Goal: Information Seeking & Learning: Check status

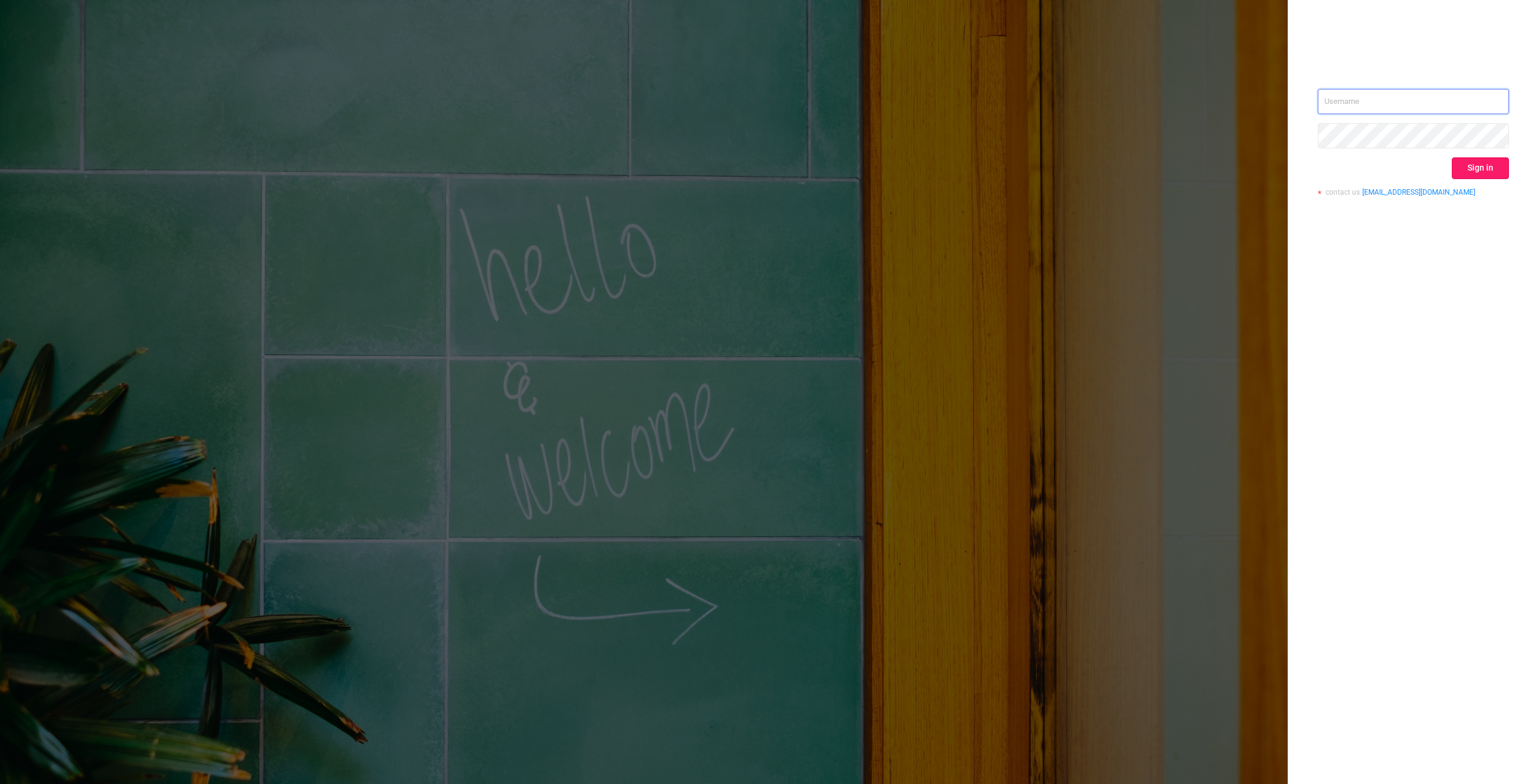
type input "[PERSON_NAME][EMAIL_ADDRESS][DOMAIN_NAME]"
click at [1480, 176] on button "Sign in" at bounding box center [1480, 168] width 57 height 22
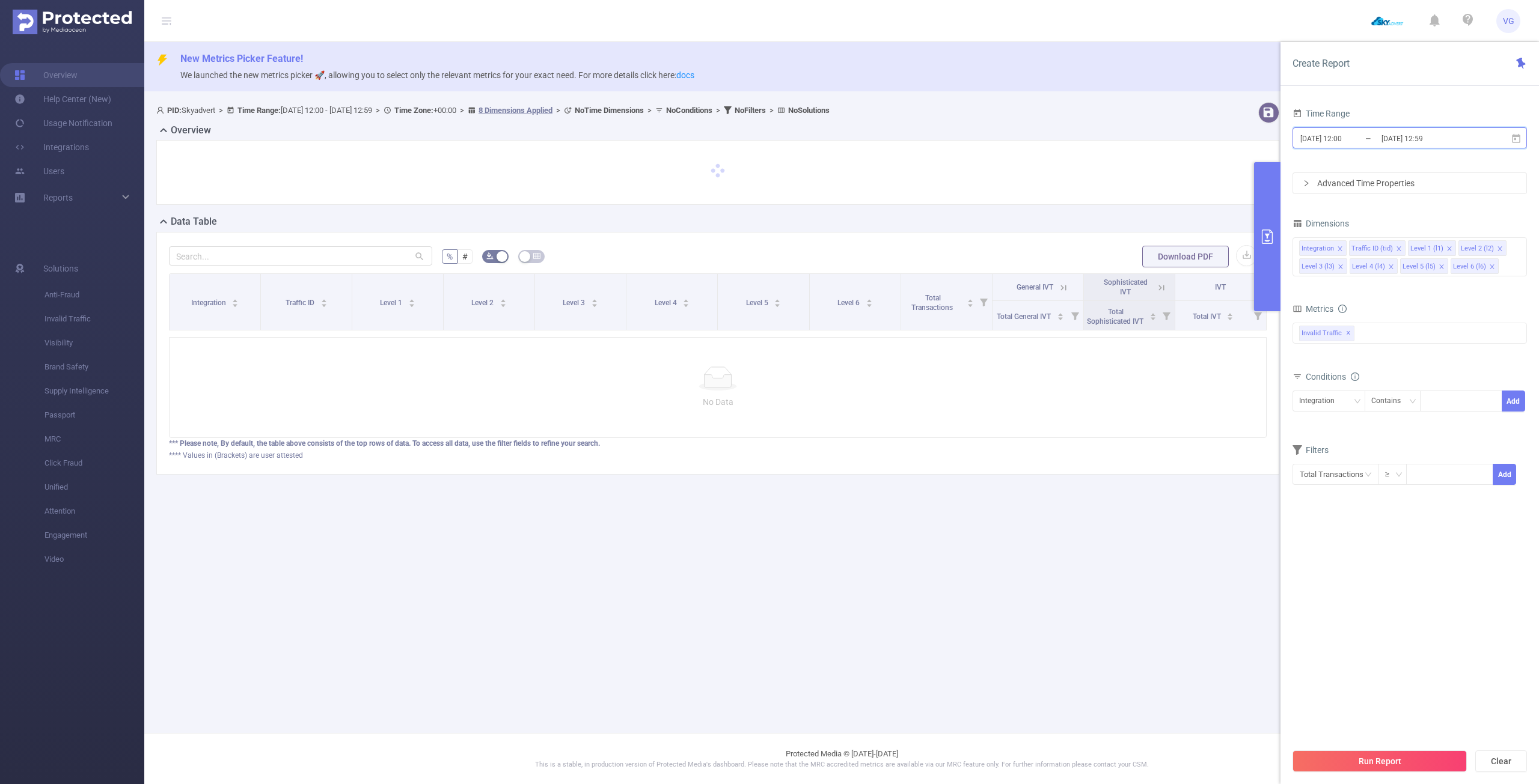
click at [1513, 143] on icon at bounding box center [1516, 139] width 11 height 11
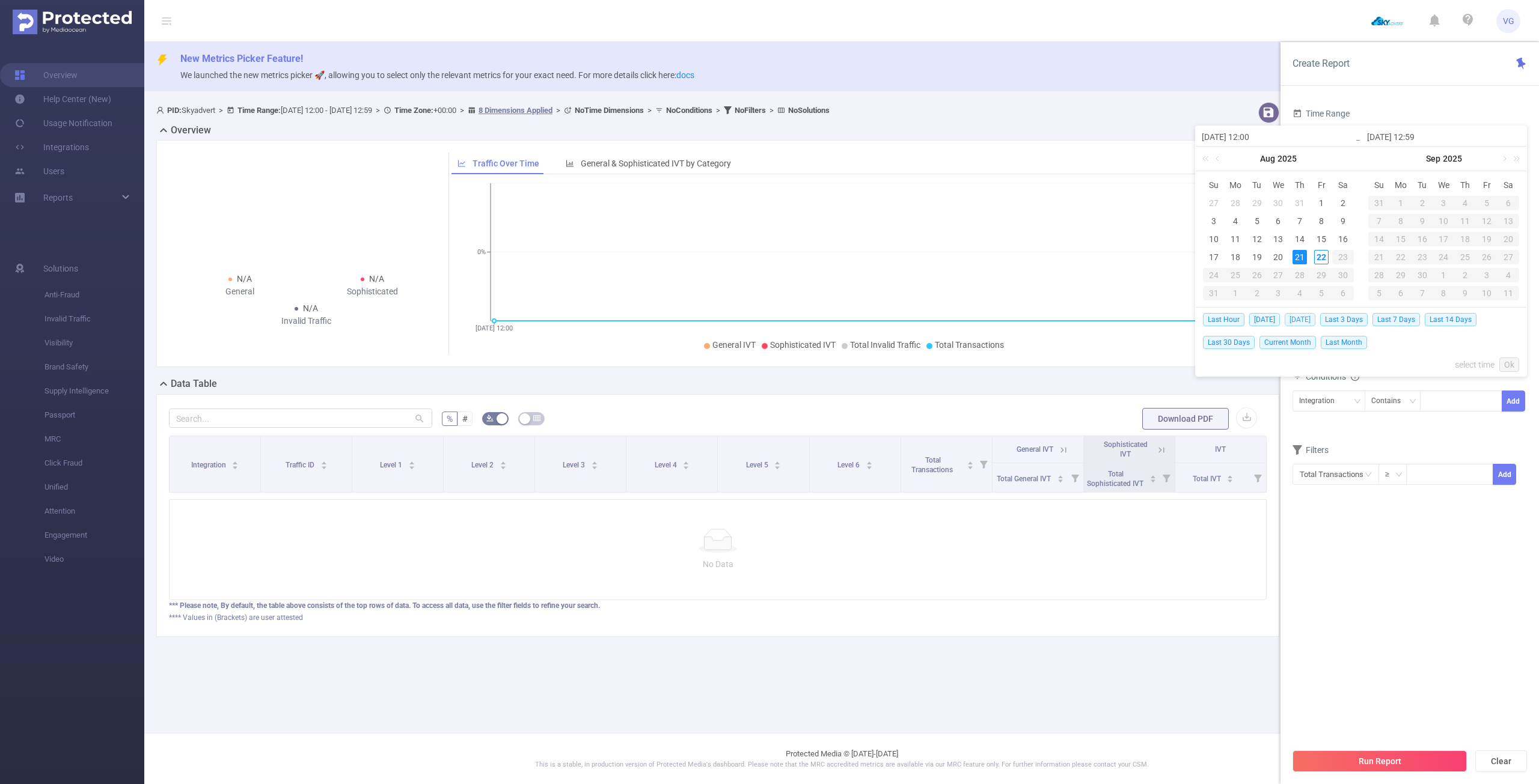
click at [1300, 316] on span "[DATE]" at bounding box center [1300, 320] width 31 height 13
type input "[DATE] 00:00"
type input "[DATE] 23:59"
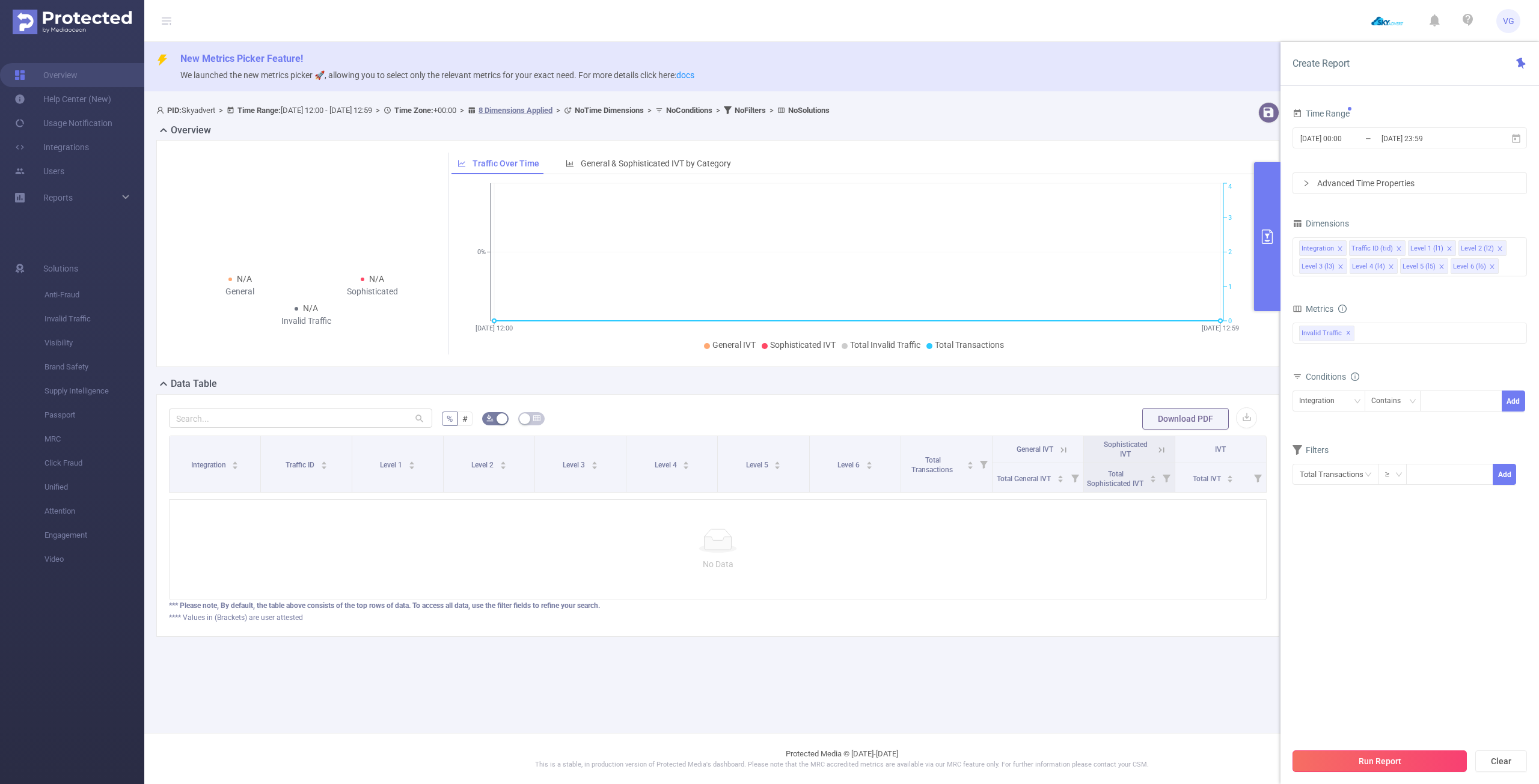
click at [1394, 759] on button "Run Report" at bounding box center [1379, 761] width 174 height 22
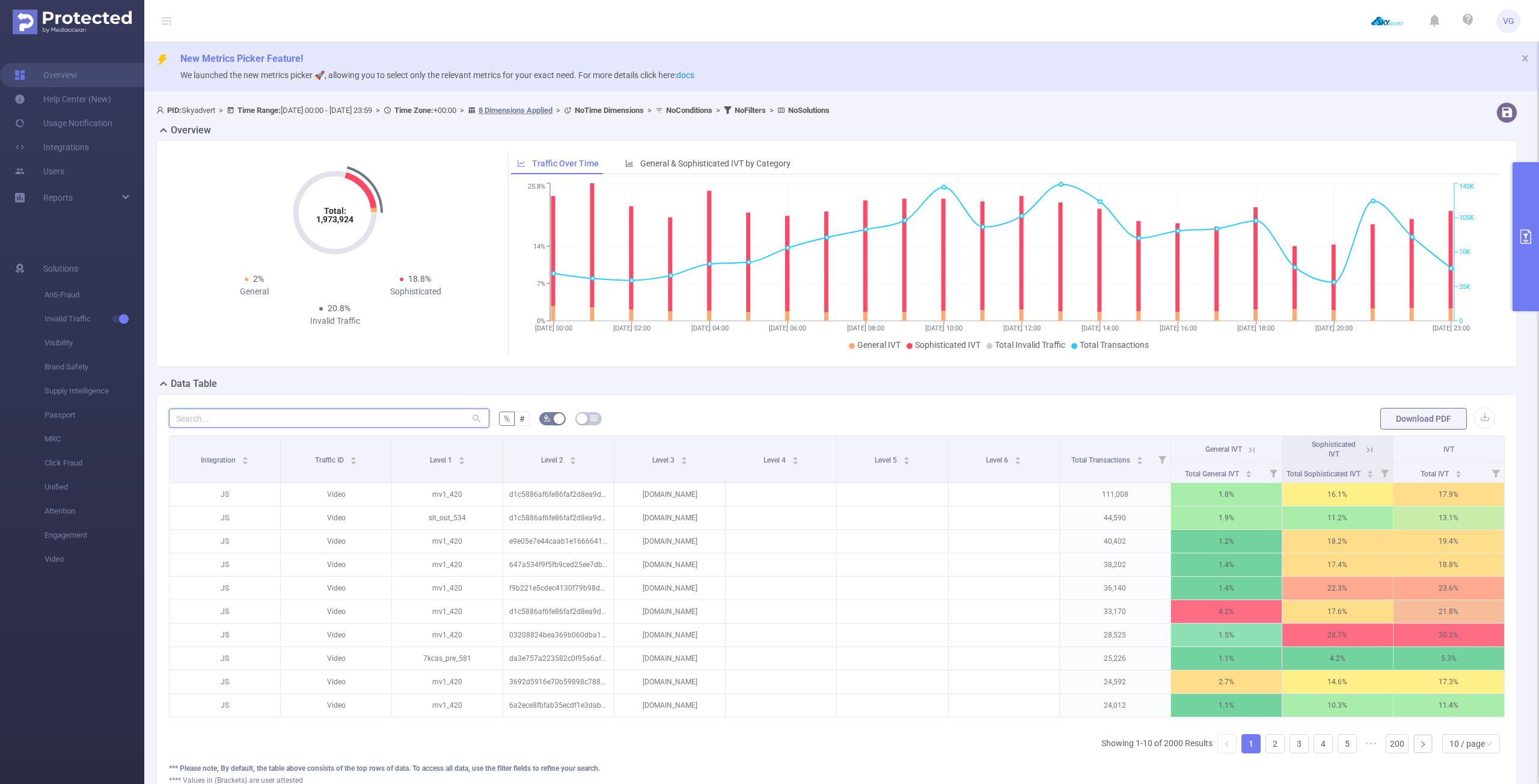
click at [261, 424] on input "text" at bounding box center [329, 418] width 320 height 19
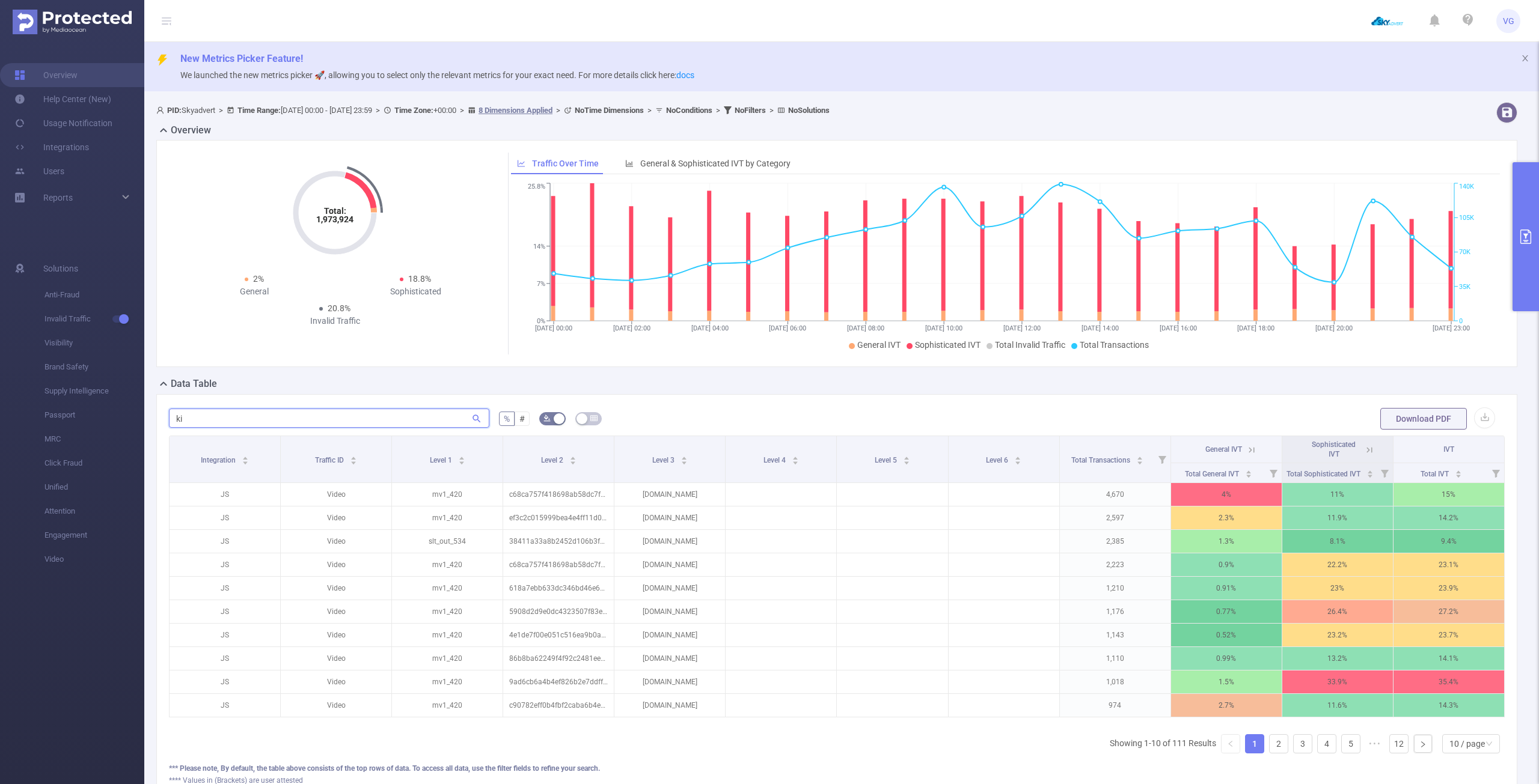
type input "k"
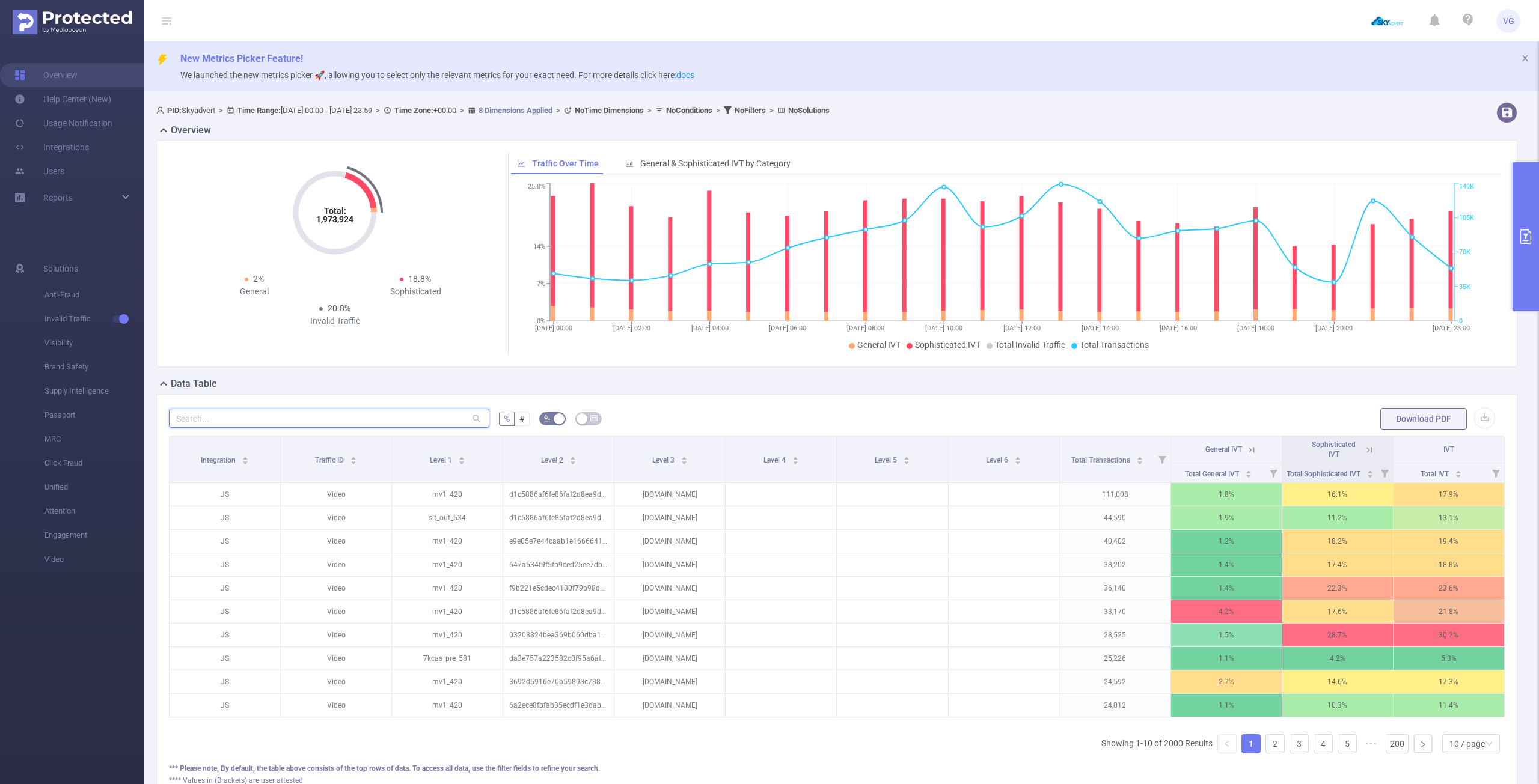
click at [297, 426] on input "text" at bounding box center [329, 418] width 320 height 19
paste input "kinohobot_preroll"
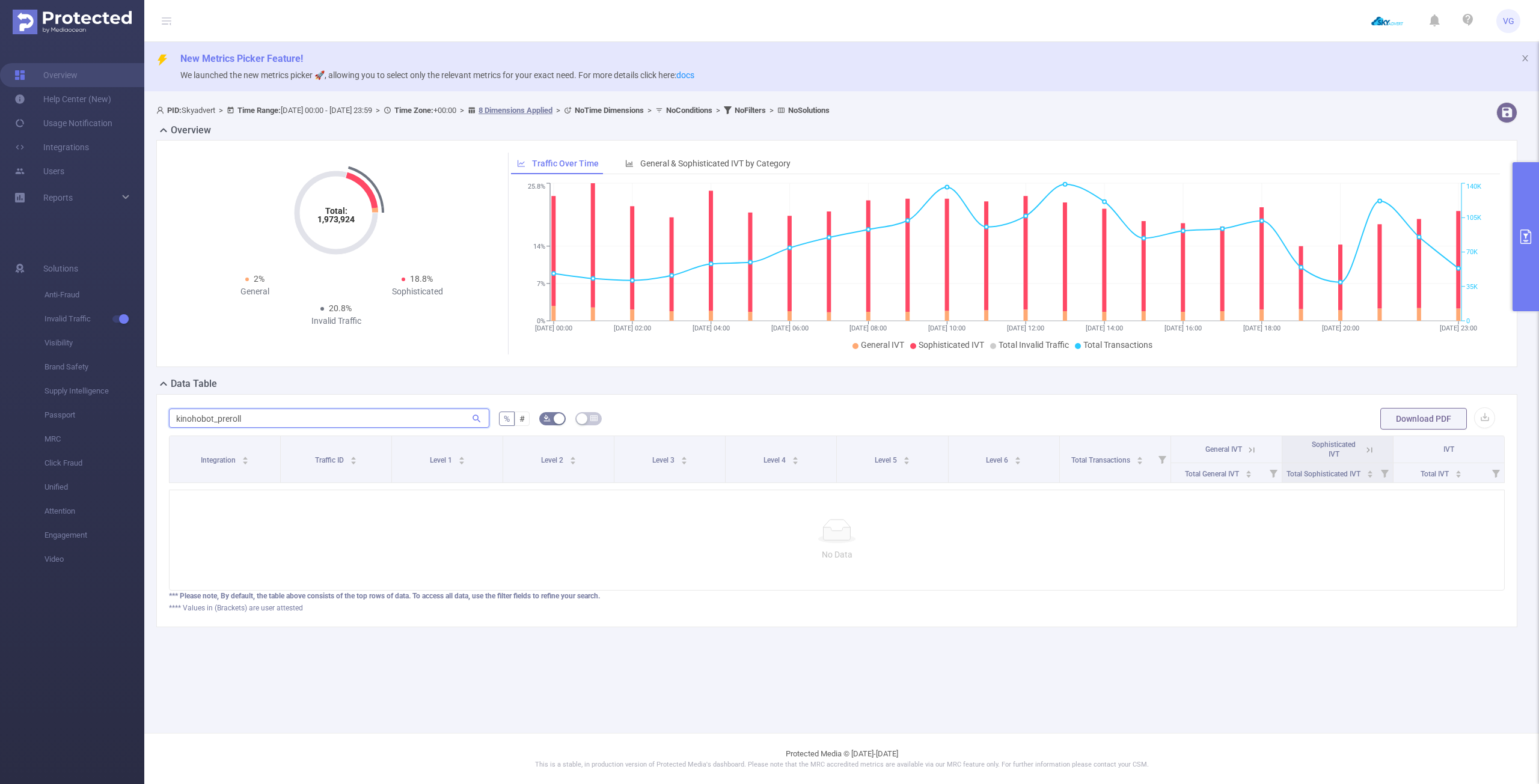
click at [178, 422] on input "kinohobot_preroll" at bounding box center [329, 418] width 320 height 19
click at [257, 417] on input "kinohobot_preroll" at bounding box center [329, 418] width 320 height 19
click at [275, 427] on input "kinohobot_preroll" at bounding box center [329, 418] width 320 height 19
click at [277, 424] on input "kinohobot_preroll" at bounding box center [329, 418] width 320 height 19
click at [277, 423] on input "kinohobot_preroll" at bounding box center [329, 418] width 320 height 19
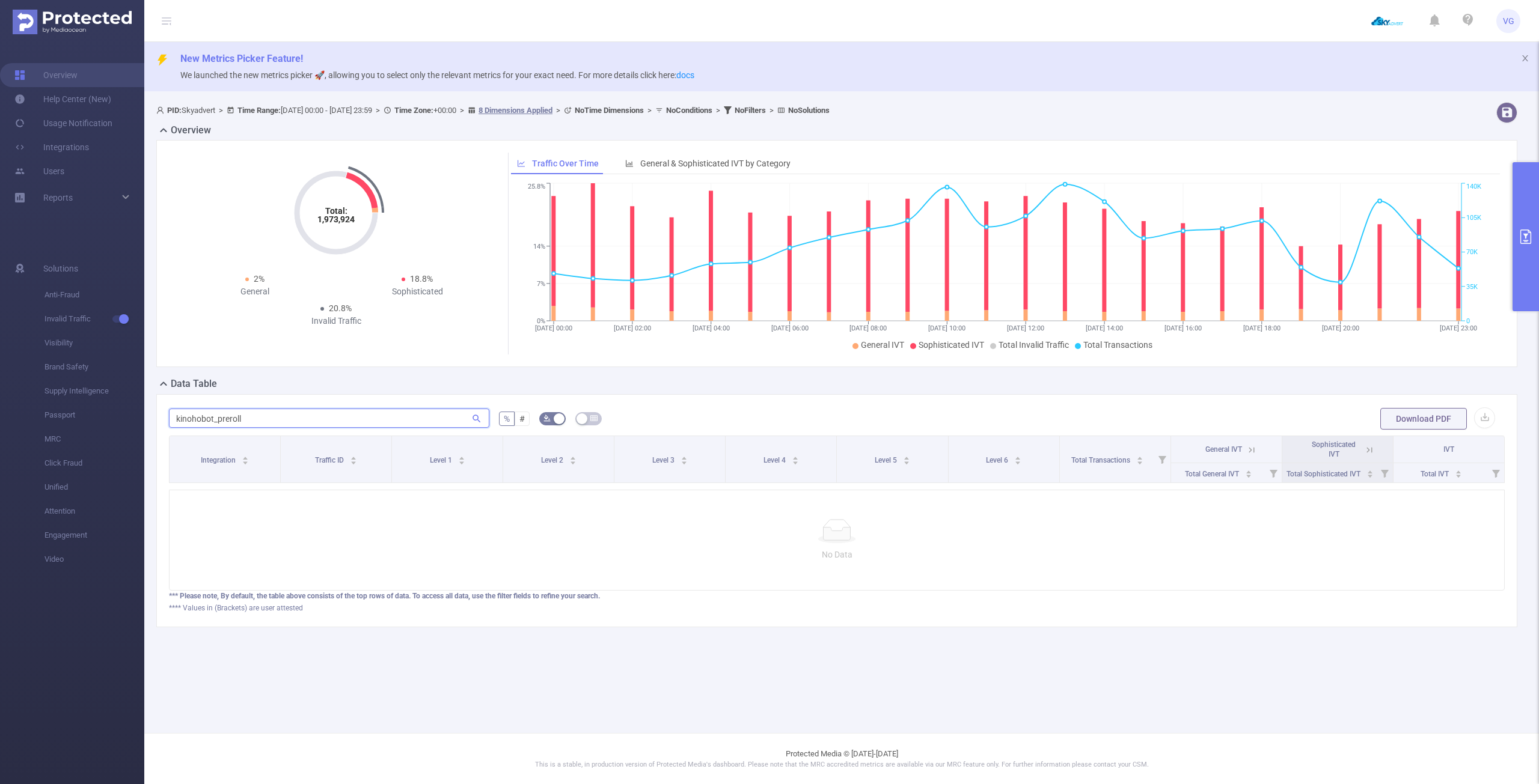
click at [277, 423] on input "kinohobot_preroll" at bounding box center [329, 418] width 320 height 19
paste input "[DOMAIN_NAME]"
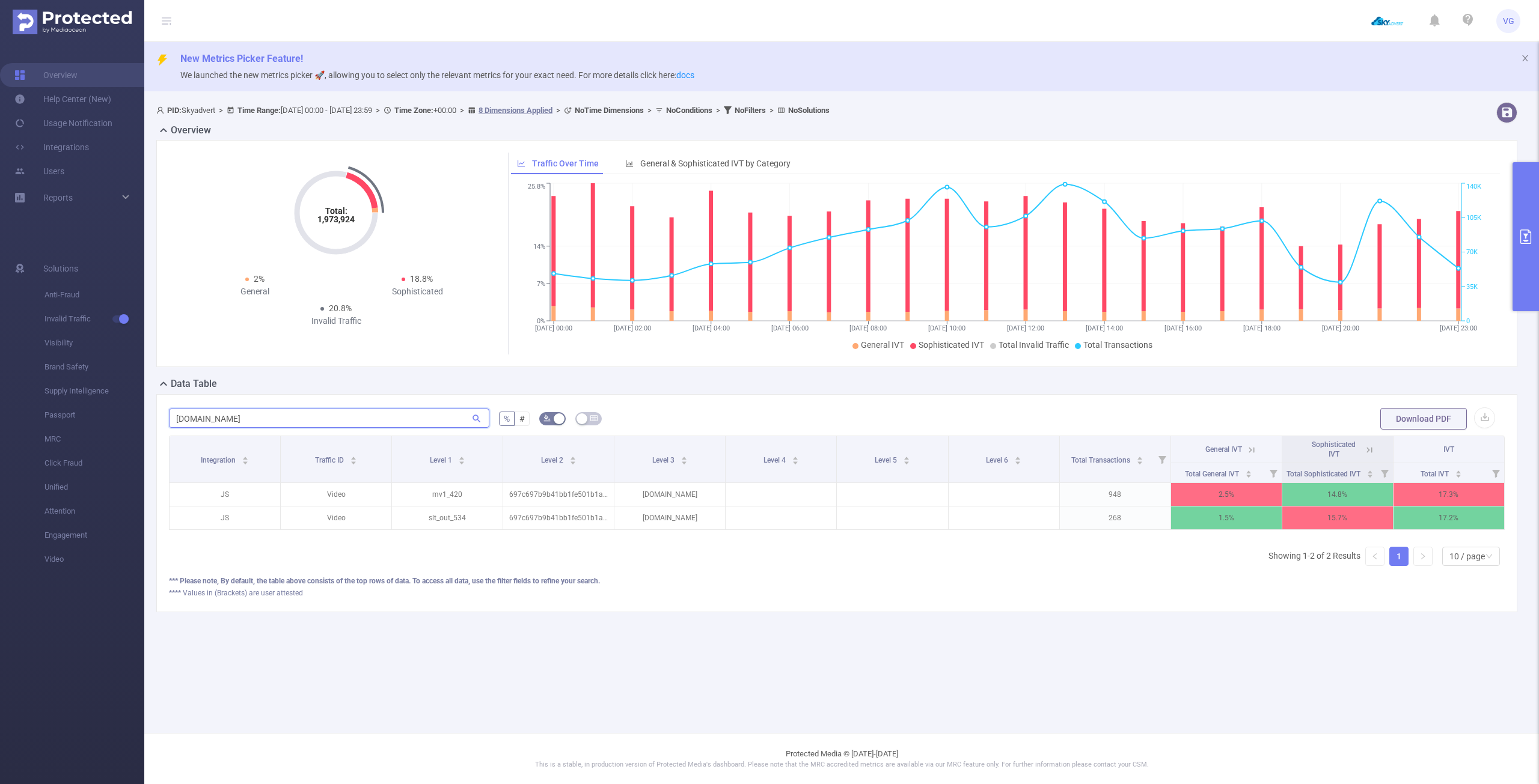
scroll to position [0, 3]
type input "[DOMAIN_NAME]"
click at [1522, 224] on button "primary" at bounding box center [1526, 237] width 26 height 149
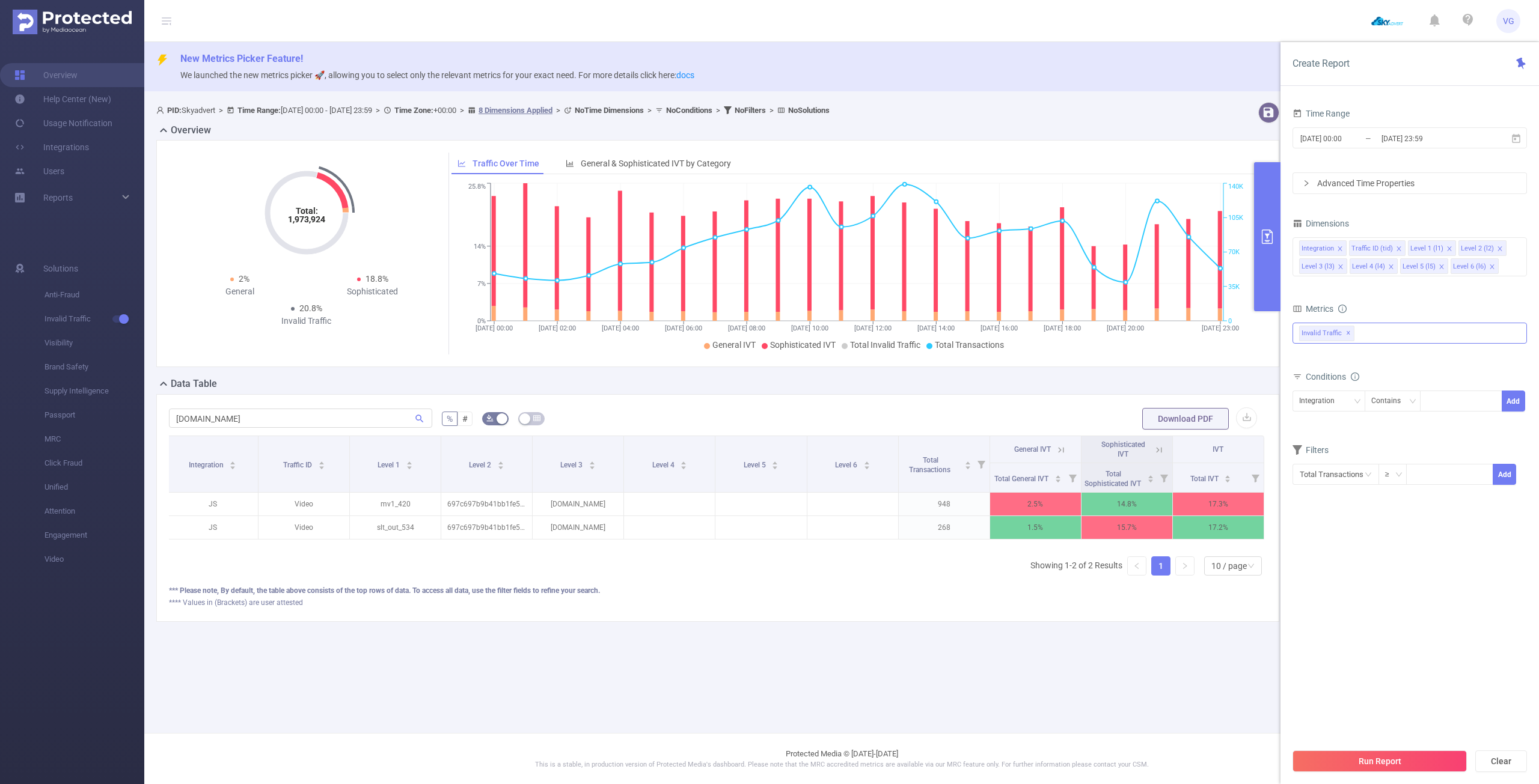
click at [1393, 330] on div "Invalid Traffic ✕" at bounding box center [1409, 333] width 234 height 21
click at [1373, 343] on span "Anti-Fraud" at bounding box center [1423, 339] width 205 height 16
click at [1421, 292] on form "Dimensions Integration Traffic ID (tid) Level 1 (l1) Level 2 (l2) Level 3 (l3) …" at bounding box center [1409, 358] width 234 height 285
click at [1389, 265] on icon "icon: close" at bounding box center [1391, 266] width 4 height 4
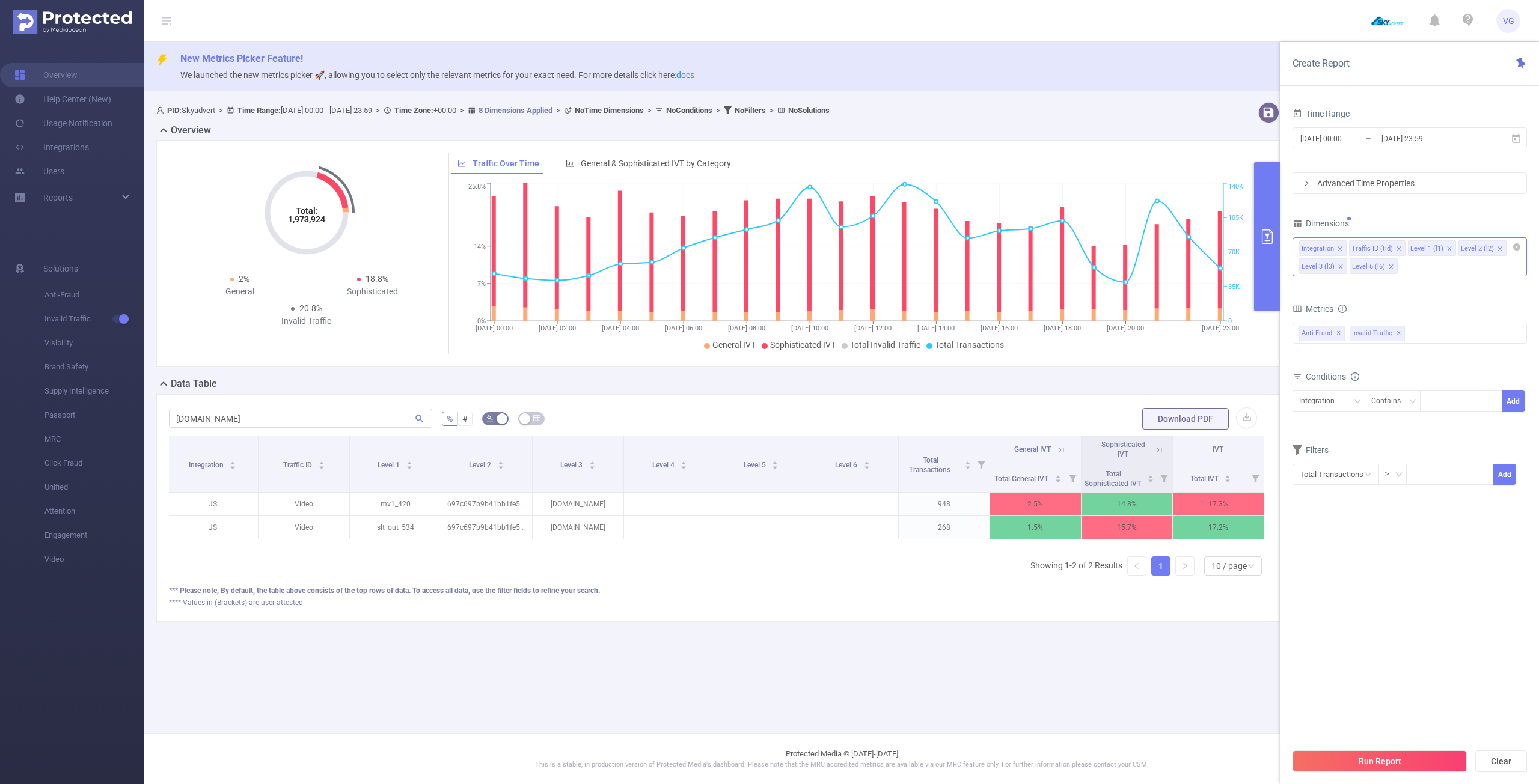
click at [1389, 265] on icon "icon: close" at bounding box center [1391, 266] width 4 height 4
click at [1384, 765] on button "Run Report" at bounding box center [1379, 761] width 174 height 22
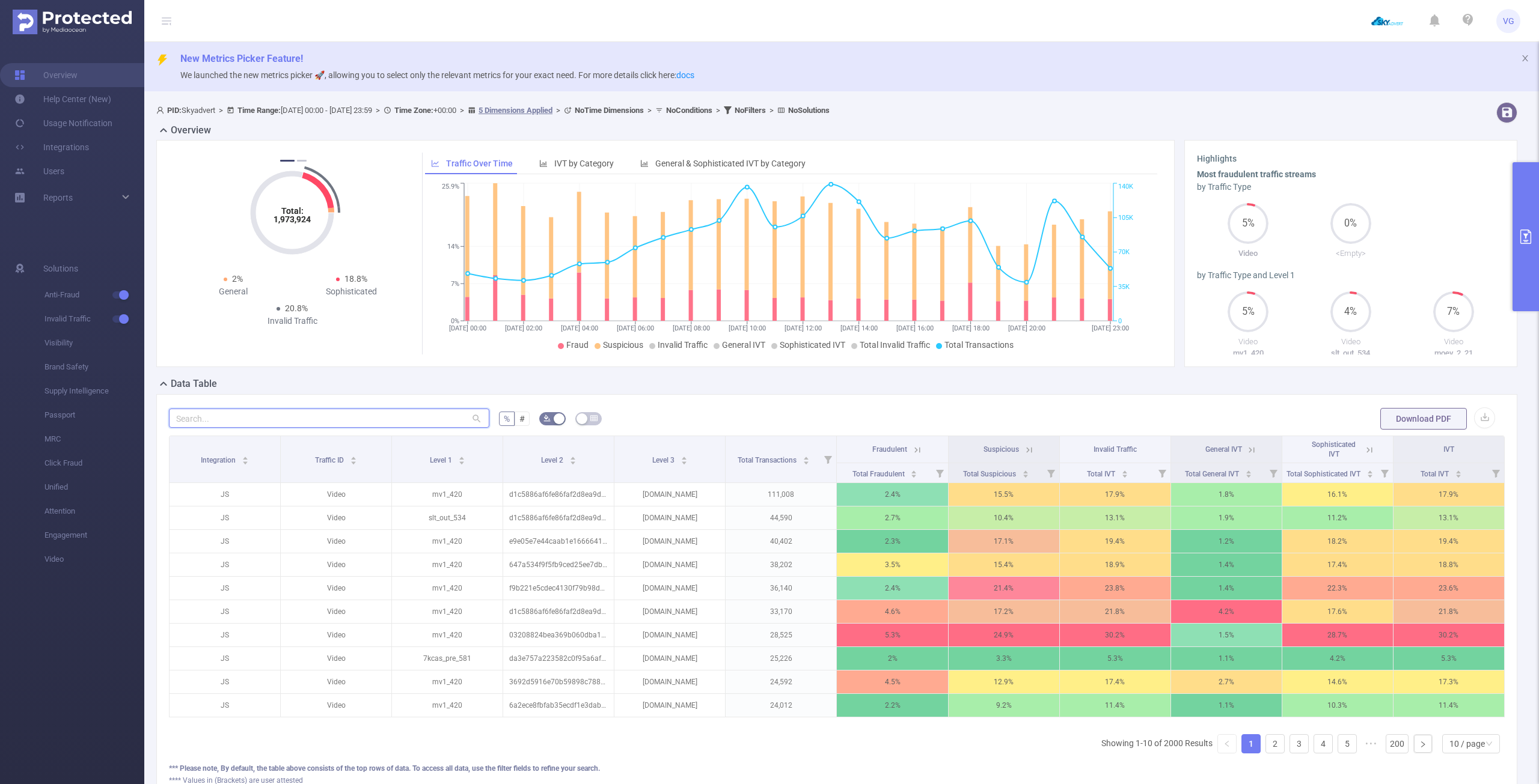
click at [316, 420] on input "text" at bounding box center [329, 418] width 320 height 19
paste input "[DOMAIN_NAME]"
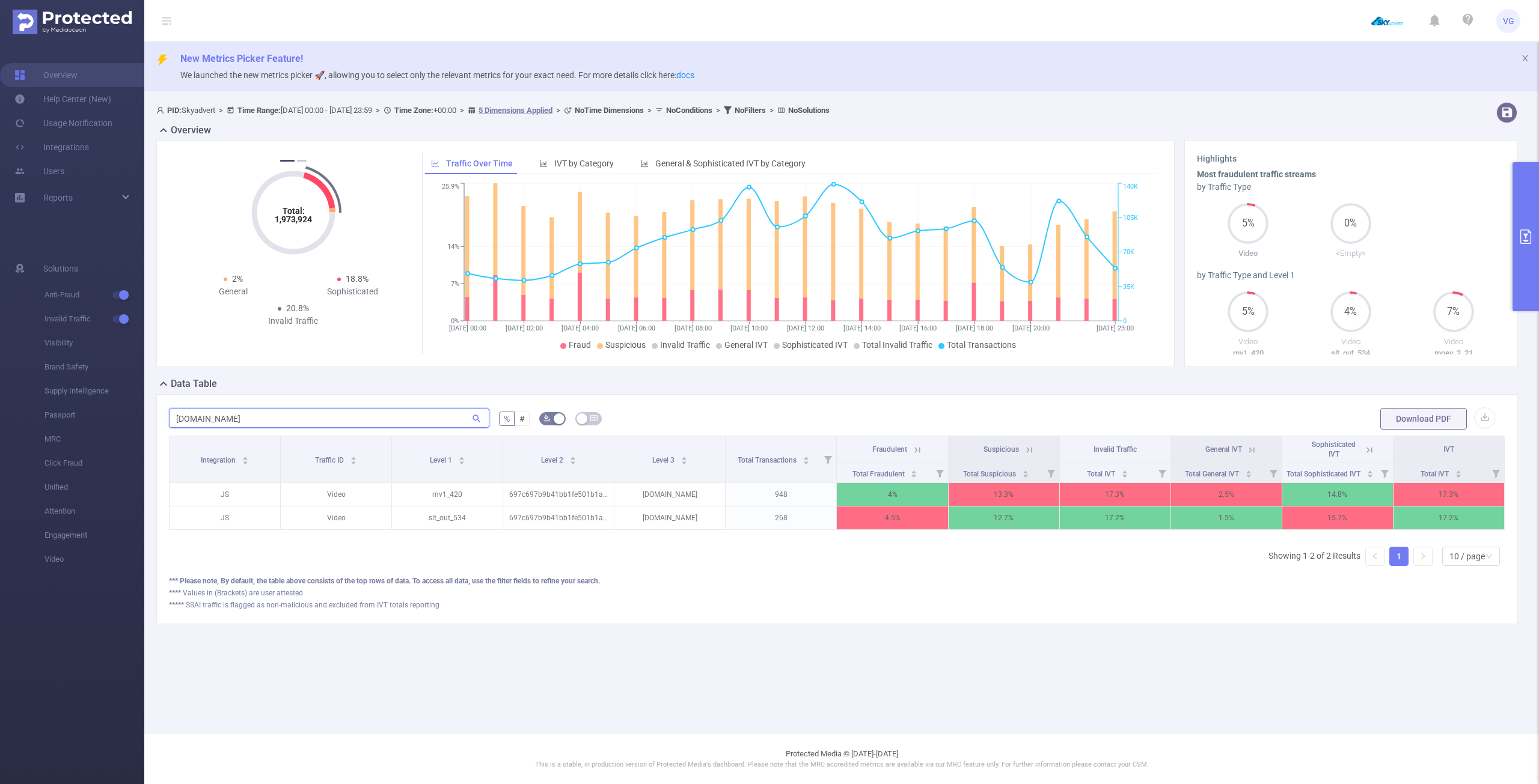
scroll to position [0, 3]
click at [1124, 474] on icon "icon: caret-down" at bounding box center [1122, 476] width 7 height 7
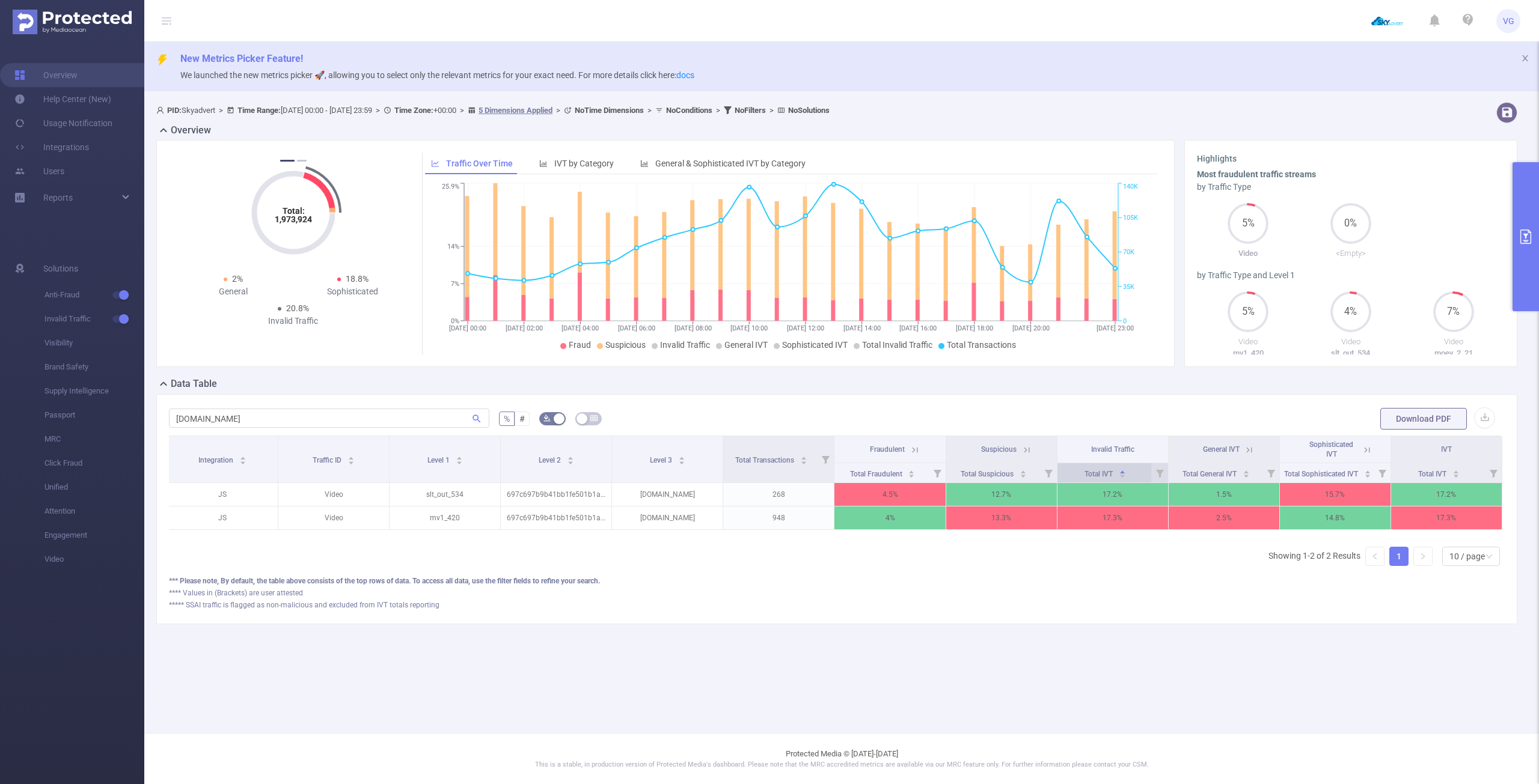
click at [1124, 474] on icon "icon: caret-down" at bounding box center [1122, 476] width 7 height 7
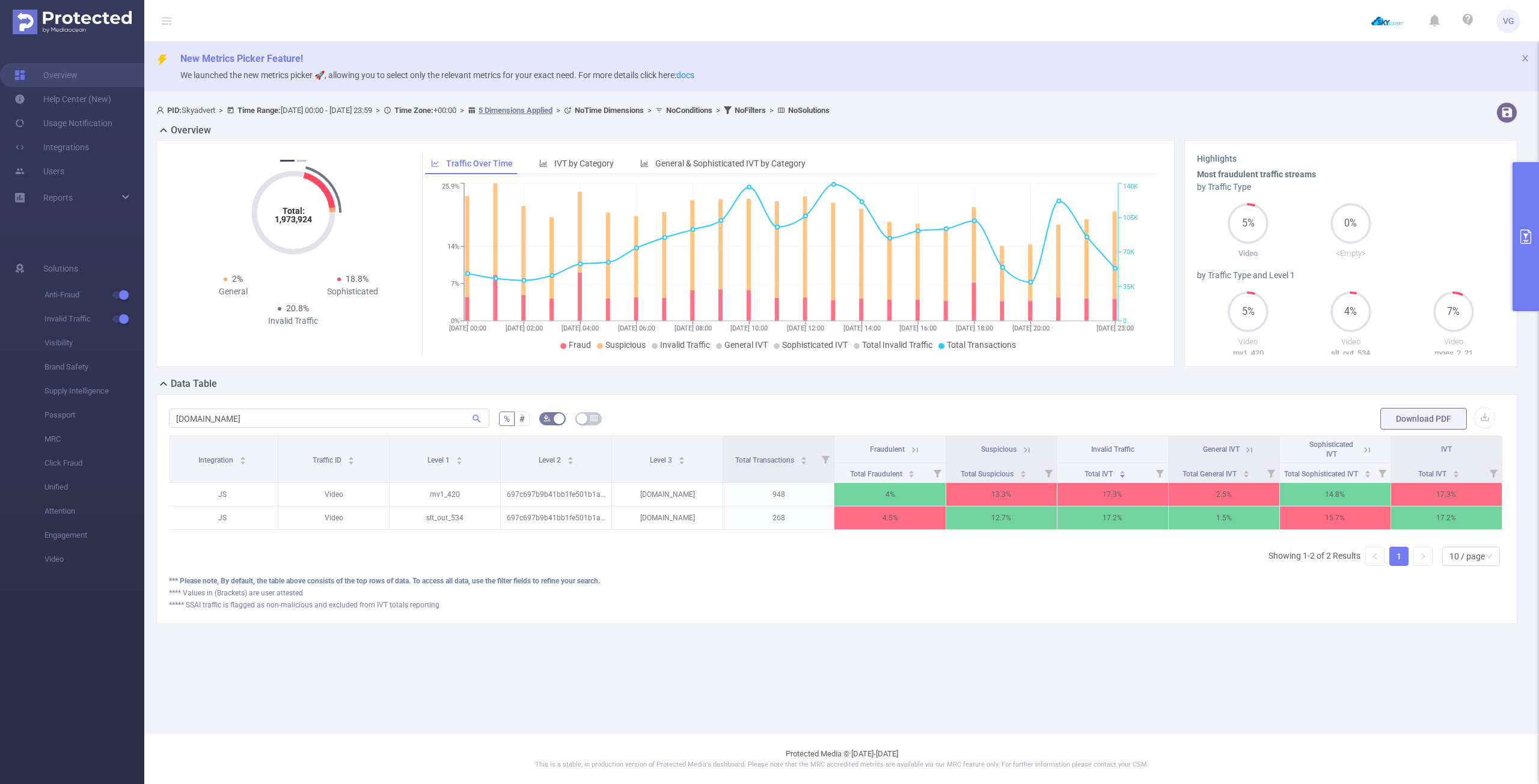
click at [1032, 445] on th "Suspicious" at bounding box center [1001, 449] width 111 height 27
click at [1023, 451] on icon at bounding box center [1026, 450] width 11 height 11
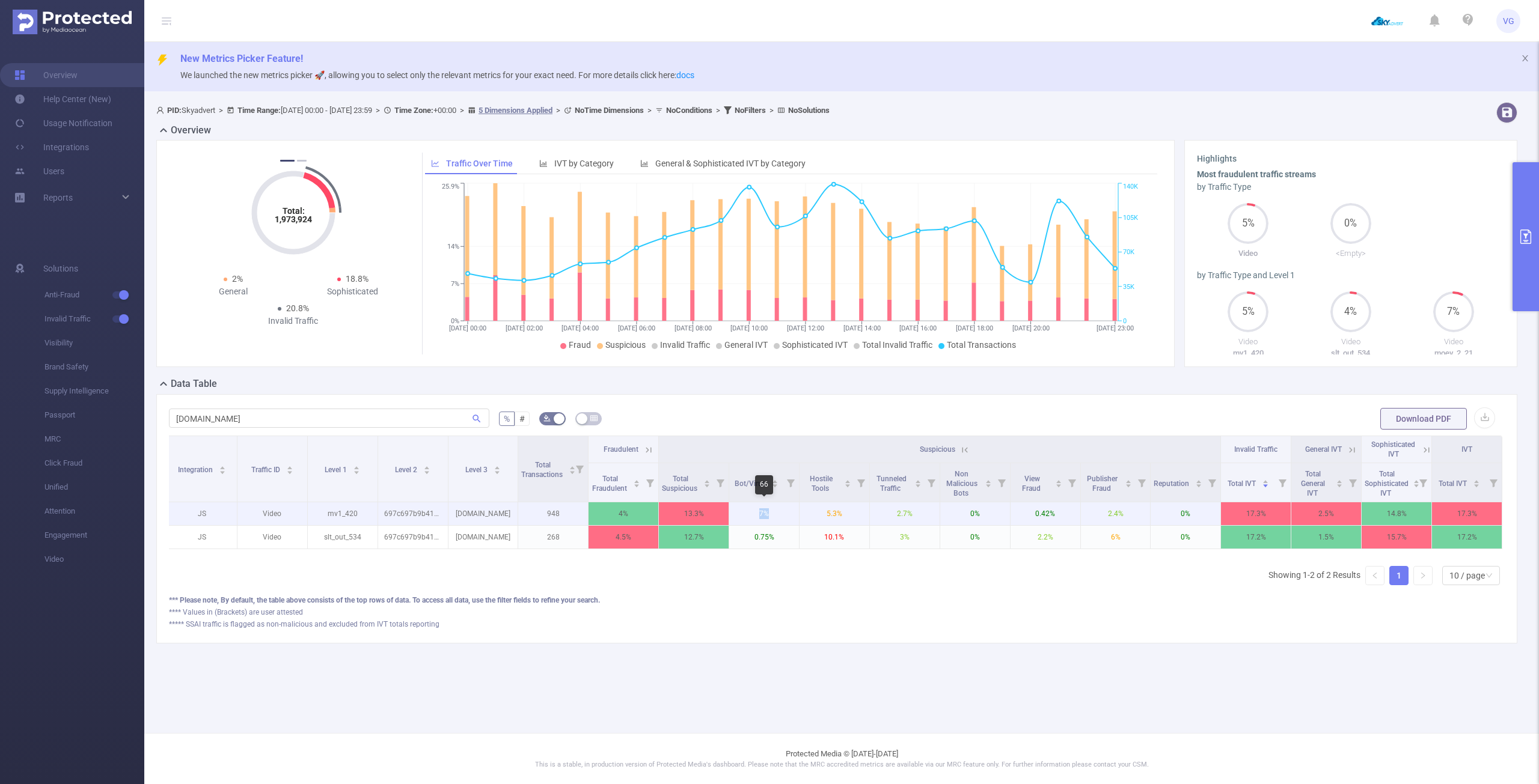
drag, startPoint x: 776, startPoint y: 515, endPoint x: 792, endPoint y: 515, distance: 16.0
click at [790, 515] on p "7%" at bounding box center [764, 514] width 70 height 23
click at [795, 523] on p "7%" at bounding box center [764, 514] width 70 height 23
click at [738, 514] on p "7%" at bounding box center [764, 514] width 70 height 23
drag, startPoint x: 772, startPoint y: 517, endPoint x: 748, endPoint y: 507, distance: 26.0
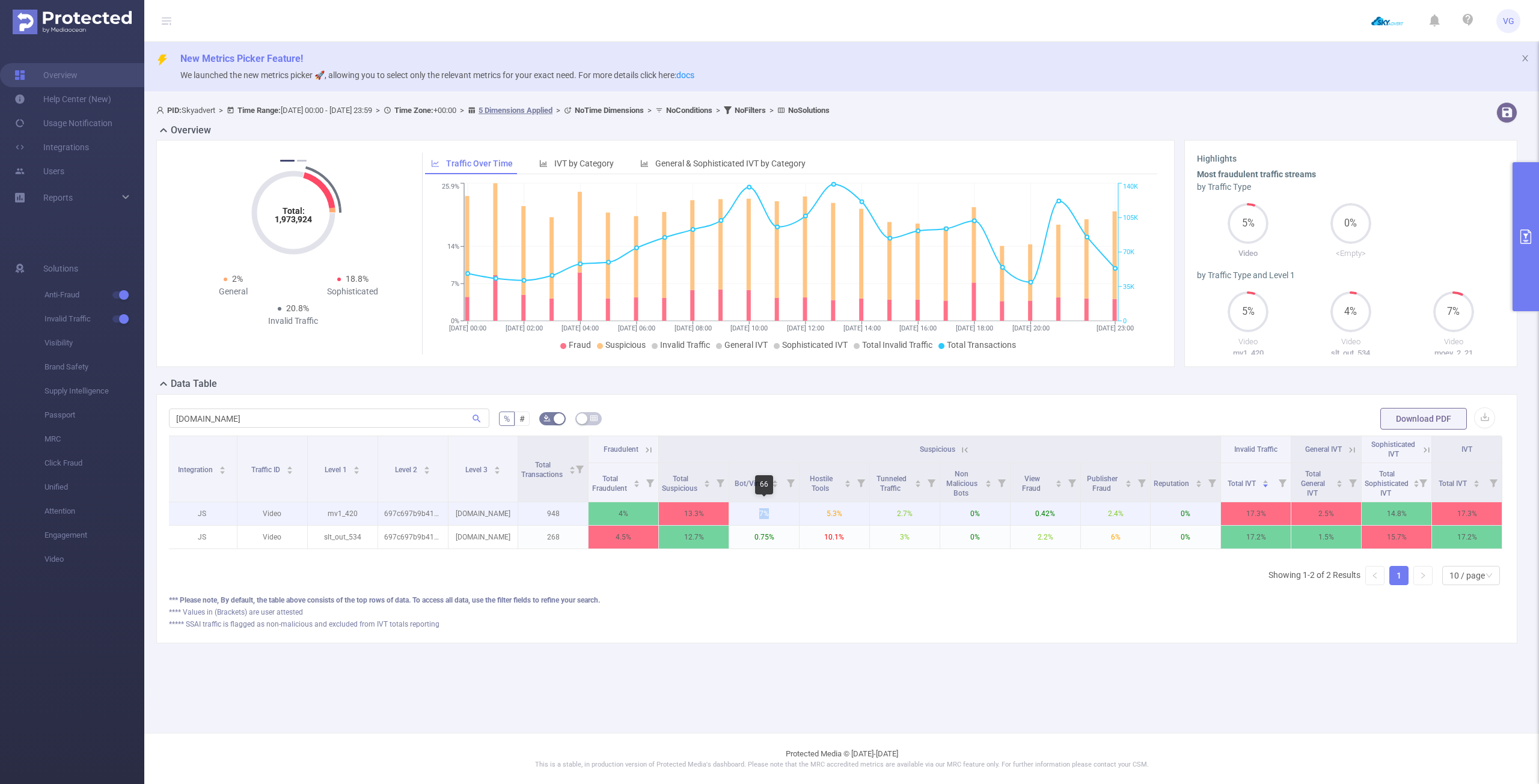
click at [749, 516] on p "7%" at bounding box center [764, 514] width 70 height 23
click at [761, 442] on th "Suspicious" at bounding box center [940, 449] width 562 height 27
click at [969, 451] on icon at bounding box center [965, 450] width 11 height 11
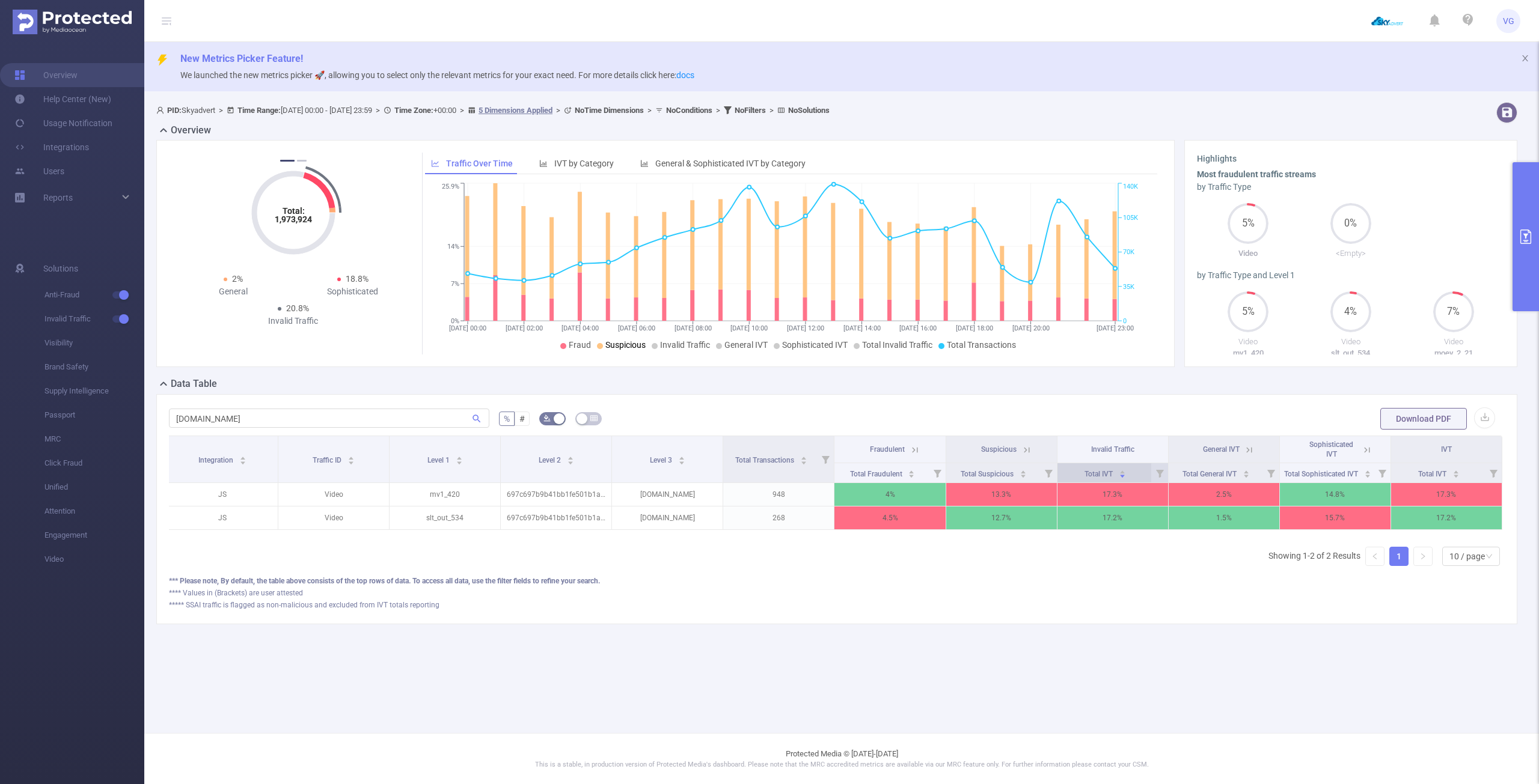
click at [1123, 475] on icon "icon: caret-down" at bounding box center [1122, 476] width 7 height 7
click at [1252, 451] on icon at bounding box center [1249, 450] width 5 height 5
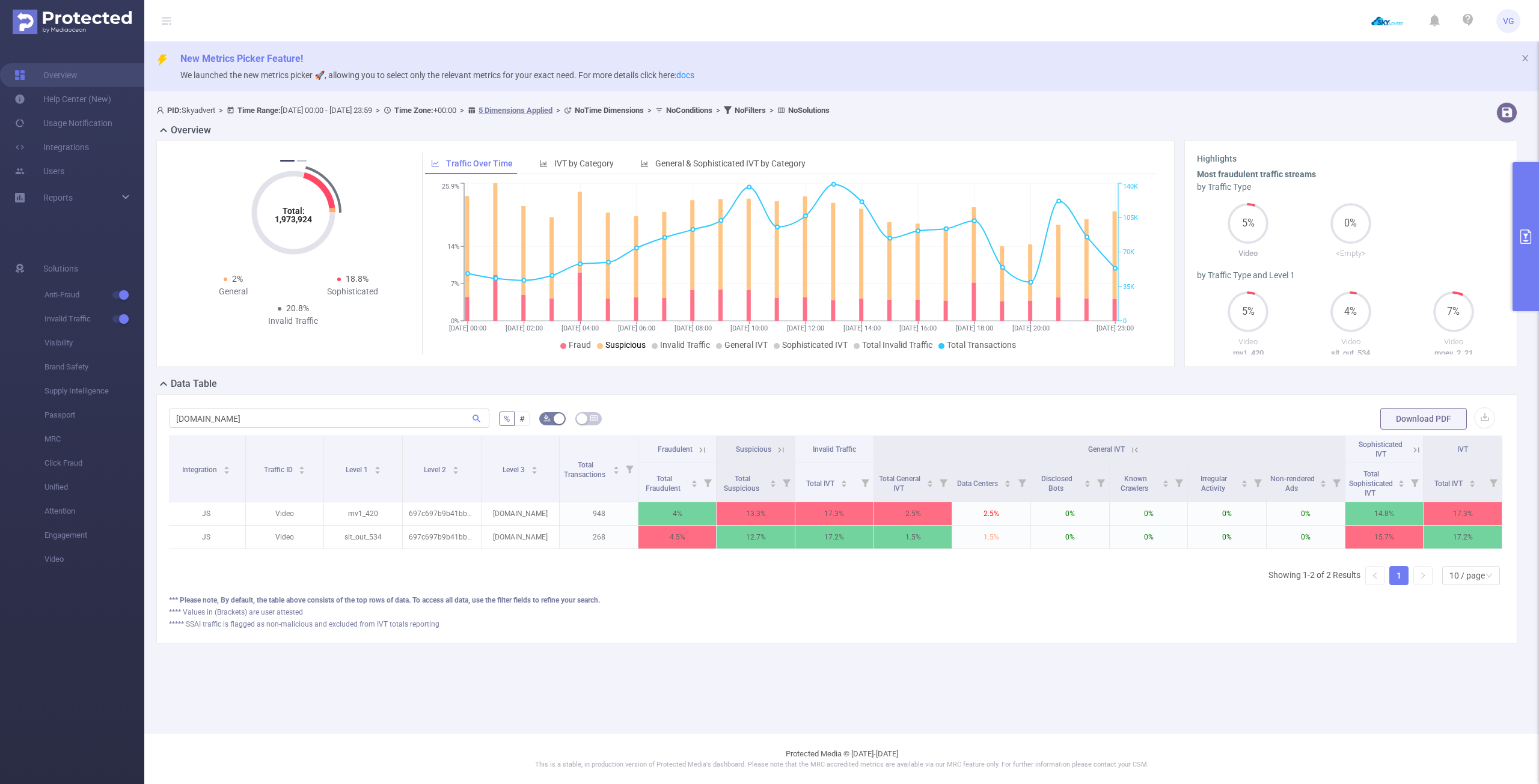
click at [1138, 449] on icon at bounding box center [1135, 450] width 11 height 11
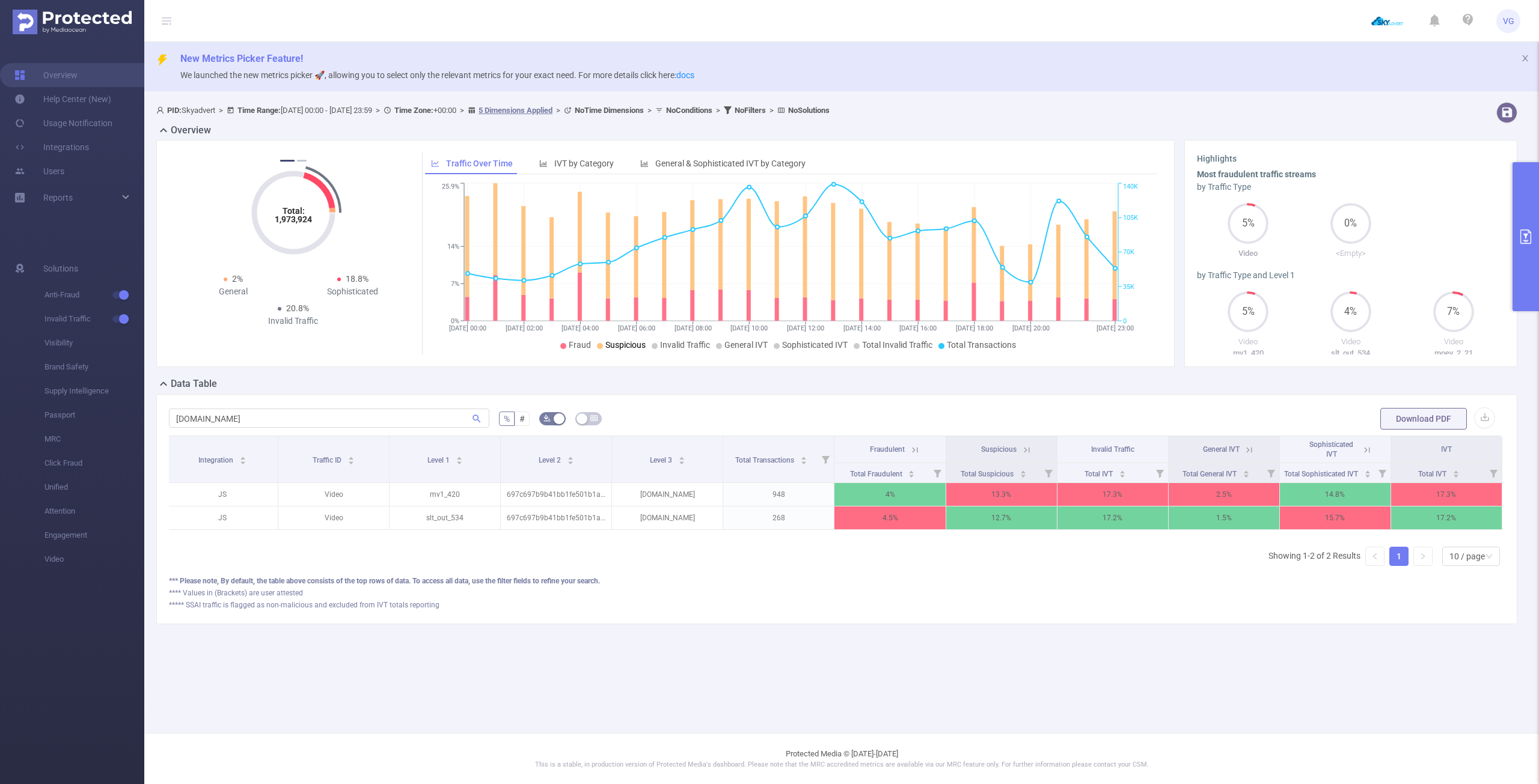
click at [309, 430] on div "[DOMAIN_NAME]" at bounding box center [329, 419] width 320 height 24
click at [297, 420] on input "[DOMAIN_NAME]" at bounding box center [329, 418] width 320 height 19
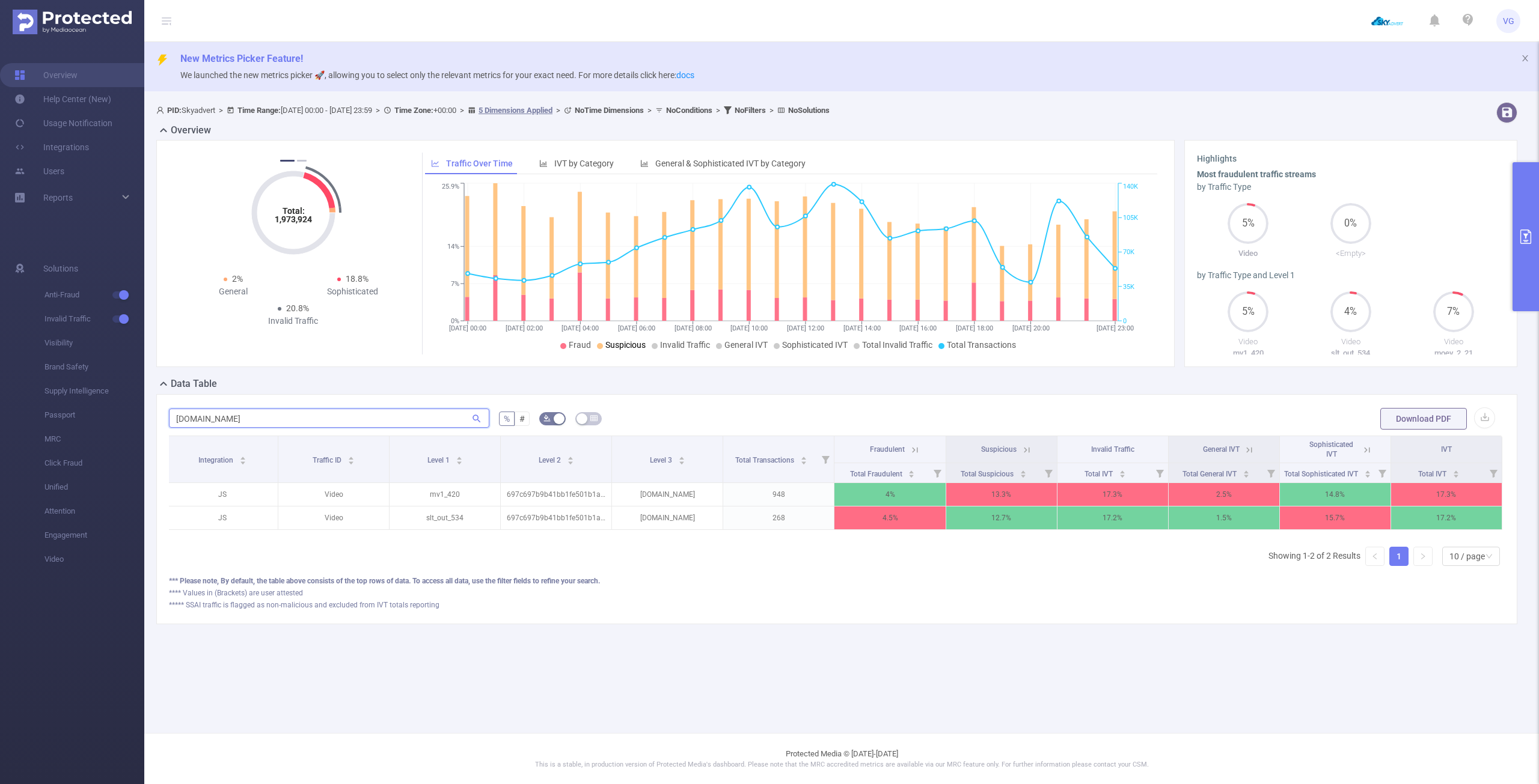
paste input "307y"
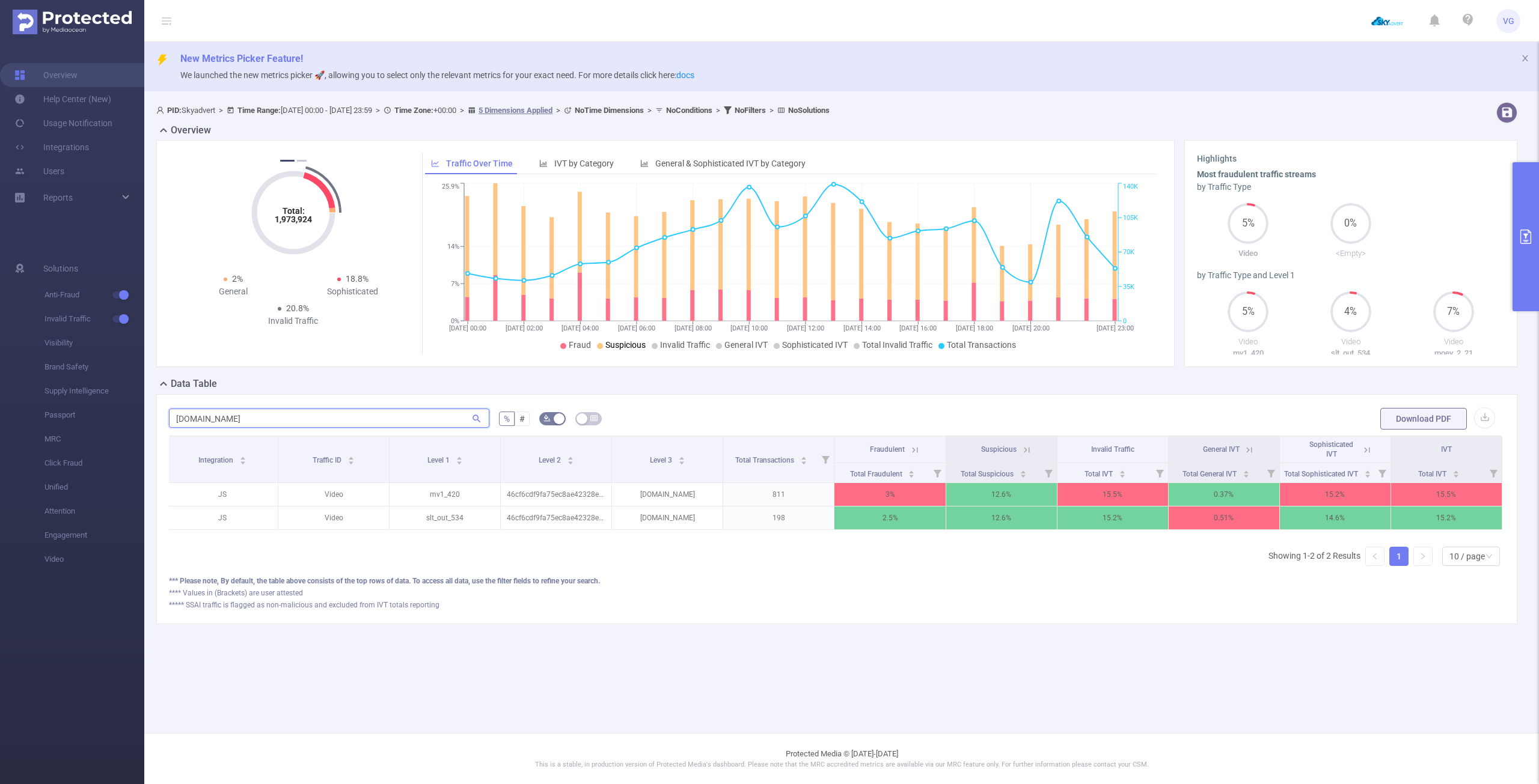
type input "[DOMAIN_NAME]"
click at [1028, 451] on icon at bounding box center [1026, 450] width 5 height 5
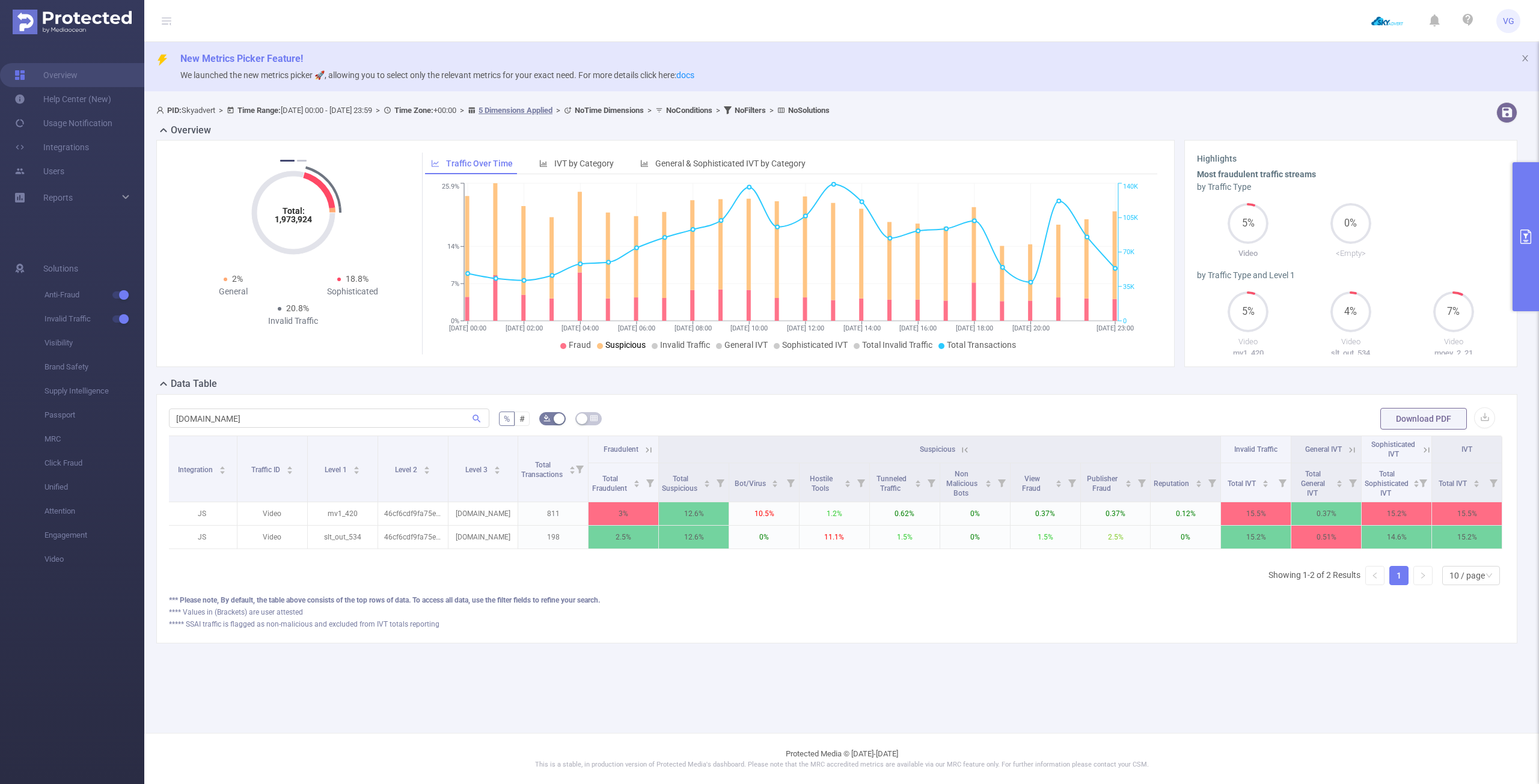
click at [961, 445] on icon at bounding box center [965, 450] width 11 height 11
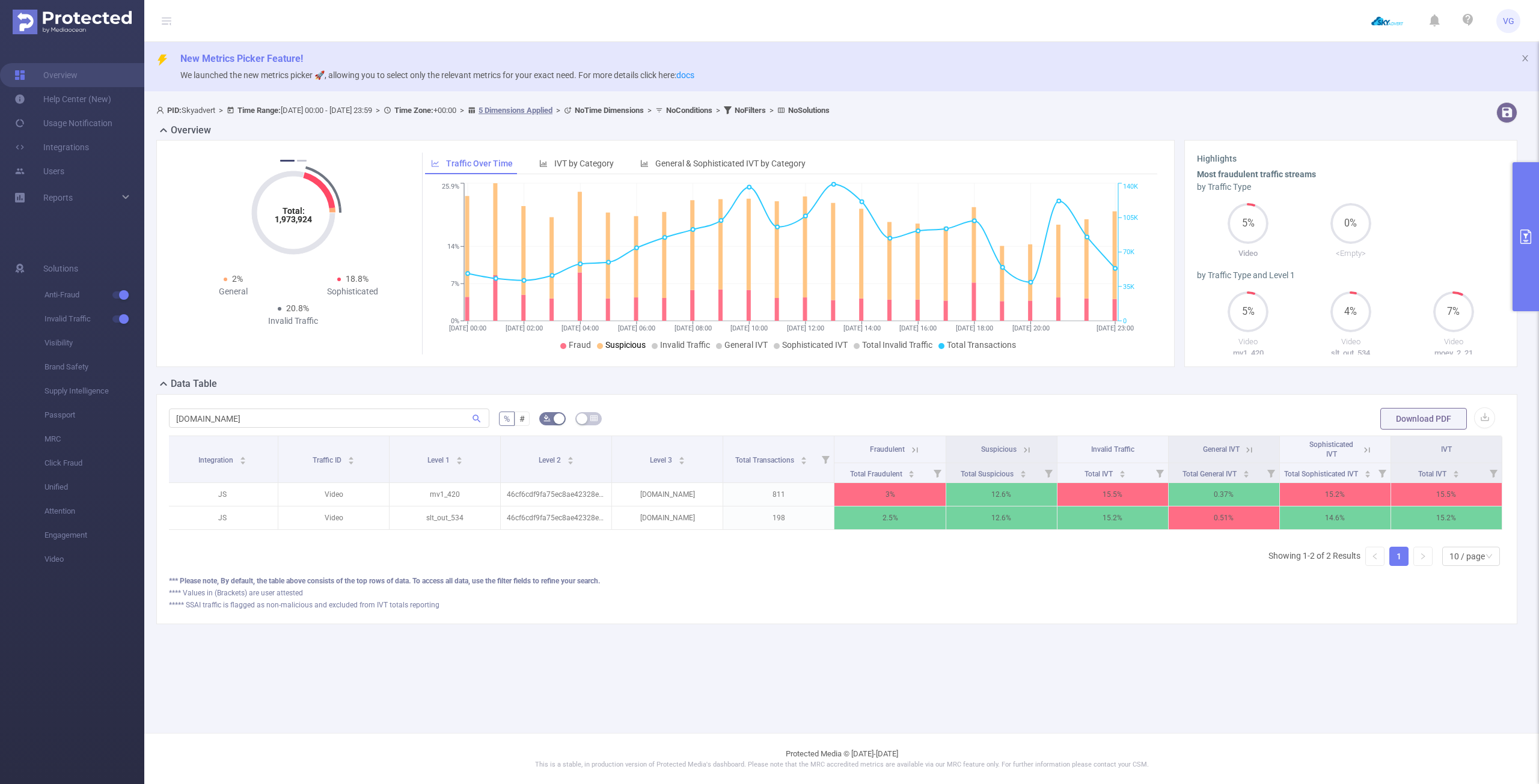
click at [915, 448] on icon at bounding box center [915, 450] width 11 height 11
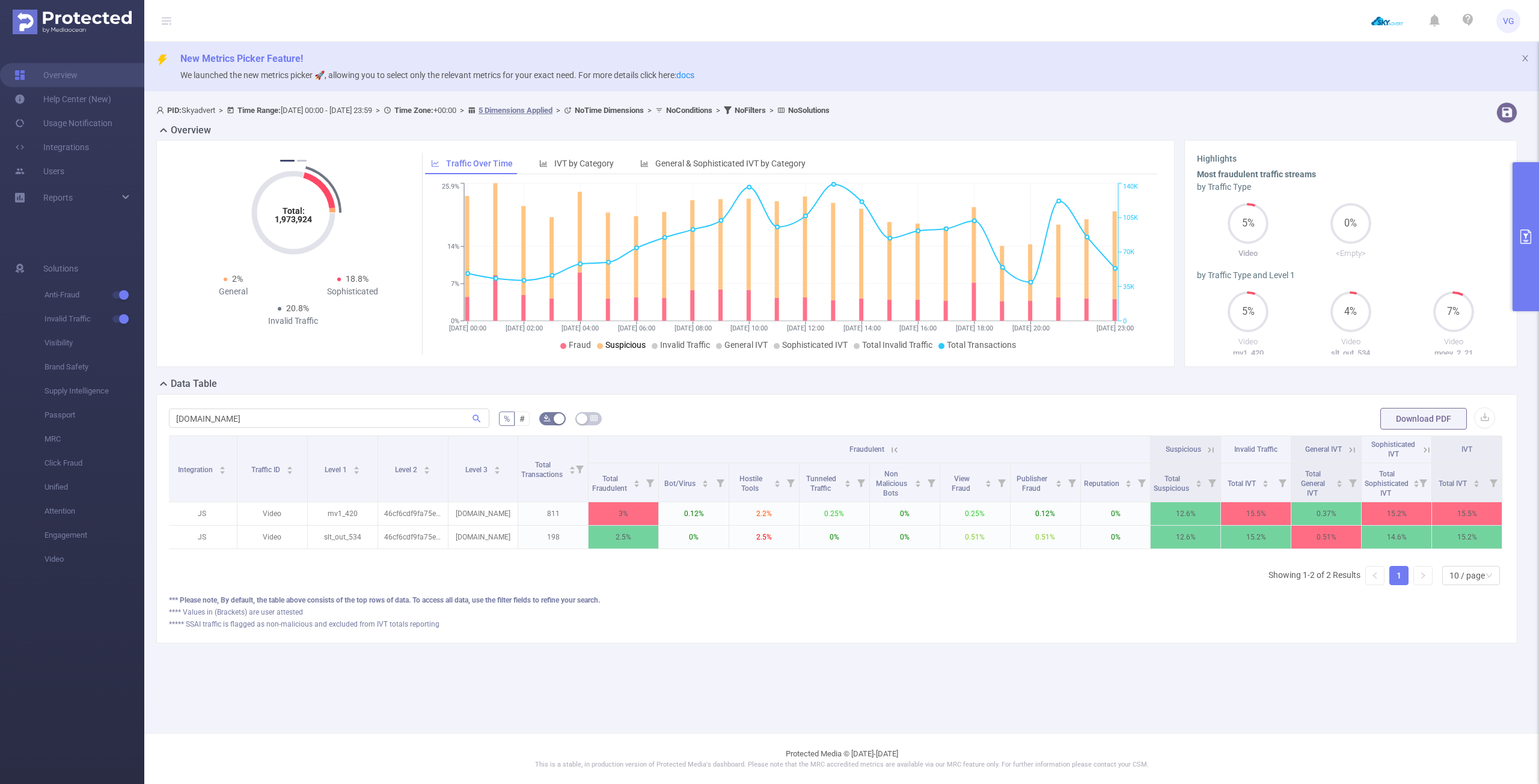
click at [891, 443] on icon at bounding box center [893, 449] width 14 height 12
